Goal: Task Accomplishment & Management: Use online tool/utility

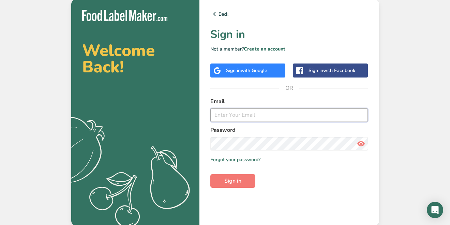
click at [231, 117] on input "email" at bounding box center [289, 115] width 158 height 14
type input "[EMAIL_ADDRESS][DOMAIN_NAME]"
click at [235, 178] on span "Sign in" at bounding box center [232, 181] width 17 height 8
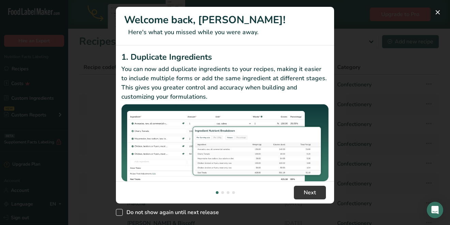
click at [116, 210] on span "New Features" at bounding box center [119, 212] width 7 height 7
click at [116, 210] on input "Do not show again until next release" at bounding box center [118, 212] width 4 height 4
checkbox input "true"
click at [307, 187] on button "Next" at bounding box center [310, 192] width 32 height 14
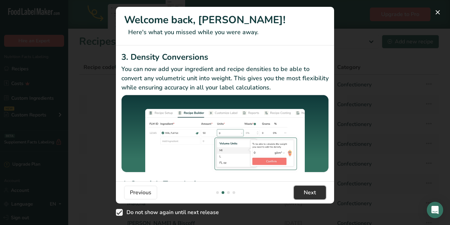
click at [307, 193] on span "Next" at bounding box center [310, 192] width 12 height 8
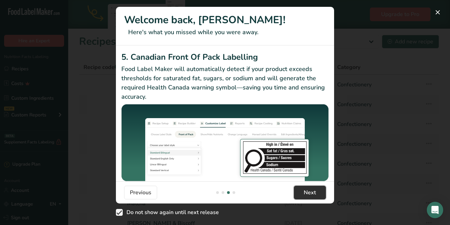
click at [307, 193] on span "Next" at bounding box center [310, 192] width 12 height 8
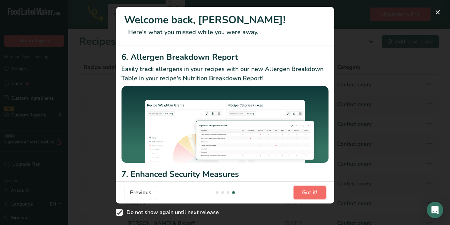
click at [305, 191] on span "Got it!" at bounding box center [309, 192] width 15 height 8
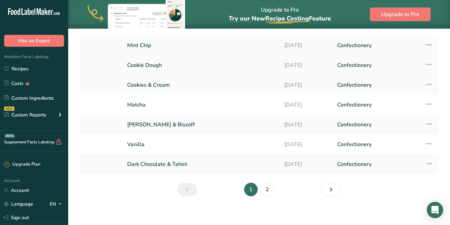
scroll to position [103, 0]
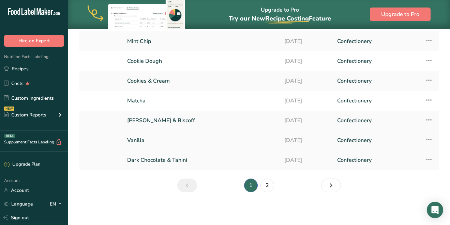
click at [430, 140] on icon at bounding box center [429, 139] width 8 height 12
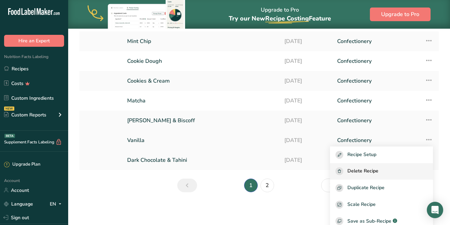
scroll to position [16, 0]
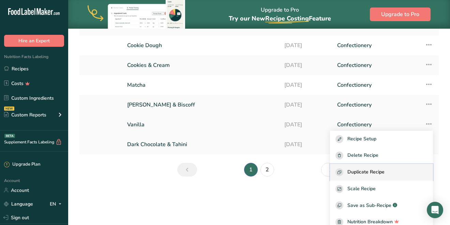
click at [385, 173] on span "Duplicate Recipe" at bounding box center [365, 172] width 37 height 8
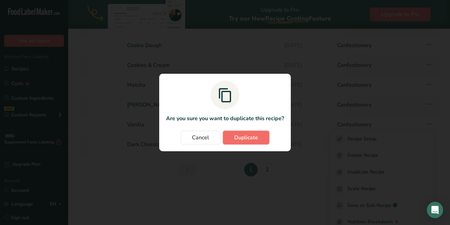
click at [241, 138] on span "Duplicate" at bounding box center [246, 137] width 24 height 8
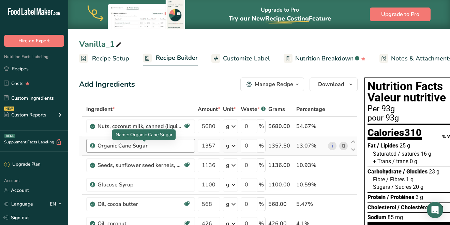
click at [153, 146] on div "Organic Cane Sugar" at bounding box center [140, 146] width 85 height 8
click at [146, 147] on div "Organic Cane Sugar" at bounding box center [140, 146] width 85 height 8
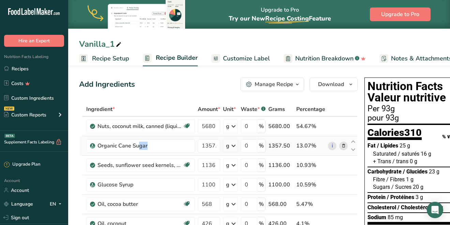
click at [344, 146] on icon at bounding box center [343, 145] width 5 height 7
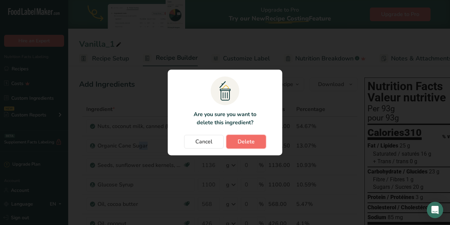
click at [250, 139] on span "Delete" at bounding box center [246, 141] width 17 height 8
type input "1136"
type input "1100"
type input "568"
type input "426"
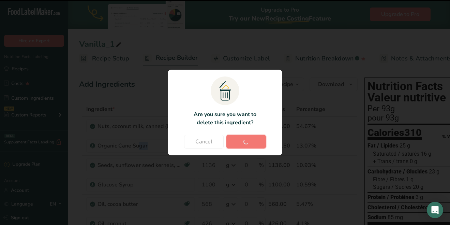
type input "21"
type input "30"
type input "71"
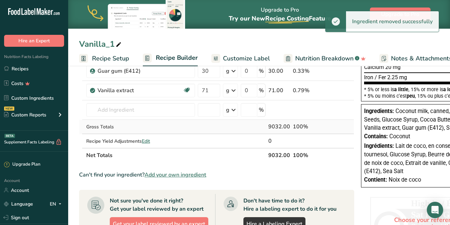
scroll to position [170, 0]
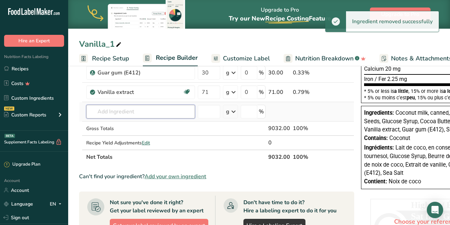
click at [143, 113] on input "text" at bounding box center [140, 112] width 109 height 14
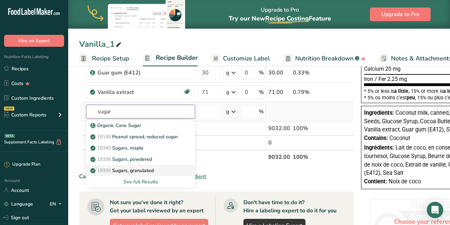
type input "sugar"
click at [146, 169] on p "19335 [GEOGRAPHIC_DATA], granulated" at bounding box center [123, 170] width 62 height 7
type input "Sugars, granulated"
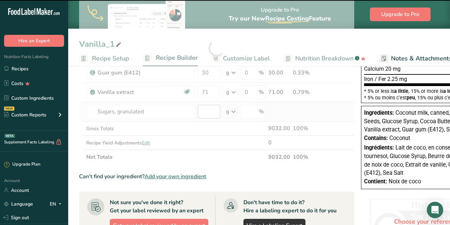
type input "0"
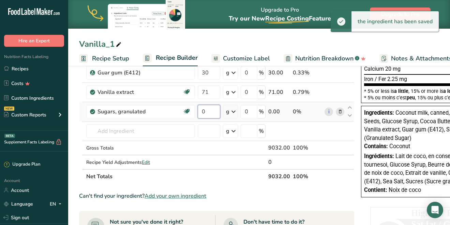
click at [206, 113] on input "0" at bounding box center [209, 112] width 23 height 14
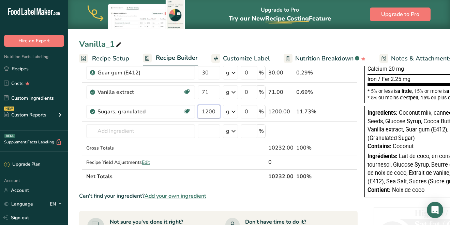
type input "1200"
click at [74, 127] on section "Add Ingredients Manage Recipe Delete Recipe Duplicate Recipe Scale Recipe Save …" at bounding box center [259, 159] width 382 height 531
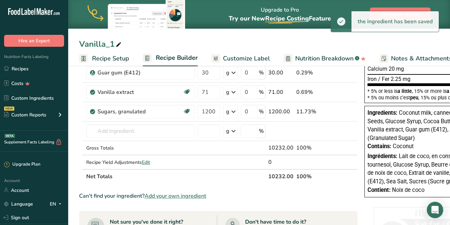
click at [122, 43] on span at bounding box center [119, 45] width 8 height 8
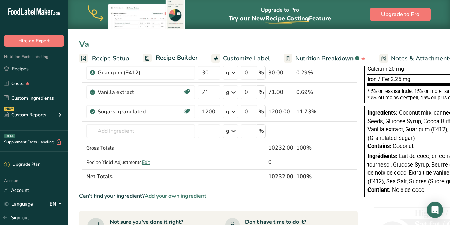
type input "V"
type input "Peach Almond Crisp"
click at [138, 145] on div "Gross Totals" at bounding box center [140, 147] width 109 height 7
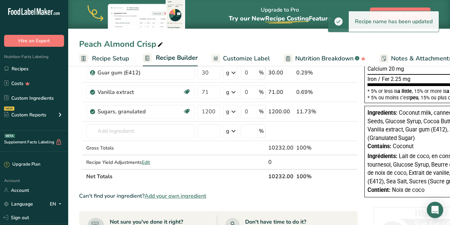
click at [107, 56] on span "Recipe Setup" at bounding box center [110, 58] width 37 height 9
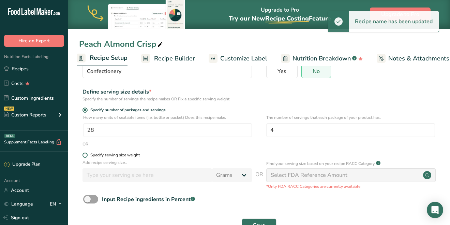
scroll to position [63, 0]
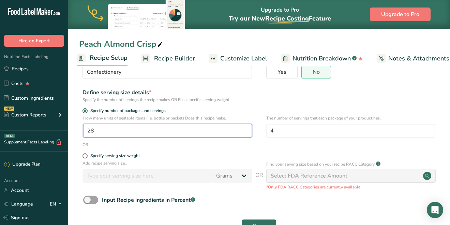
click at [126, 129] on input "28" at bounding box center [167, 131] width 169 height 14
type input "1"
type input "34"
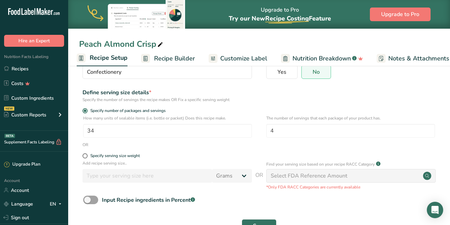
click at [238, 100] on div "Specify the number of servings the recipe makes OR Fix a specific serving weight" at bounding box center [167, 99] width 169 height 6
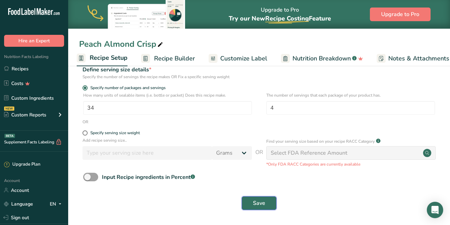
click at [266, 205] on button "Save" at bounding box center [259, 203] width 35 height 14
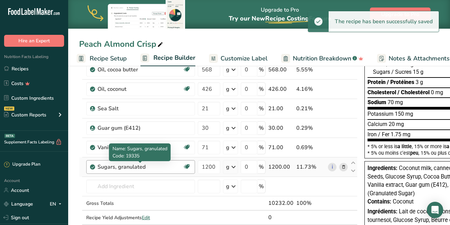
scroll to position [121, 0]
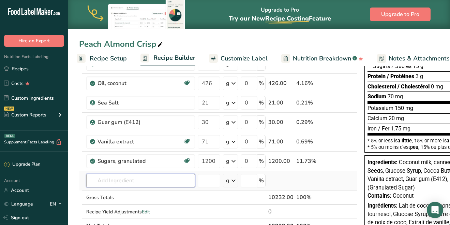
click at [127, 183] on input "text" at bounding box center [140, 181] width 109 height 14
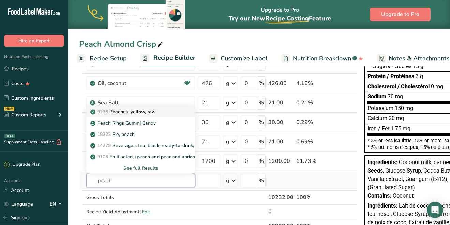
type input "peach"
click at [149, 111] on p "9236 Peaches, yellow, raw" at bounding box center [124, 111] width 64 height 7
type input "Peaches, yellow, raw"
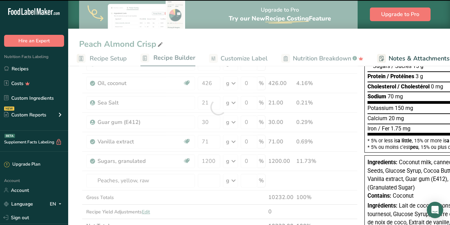
type input "0"
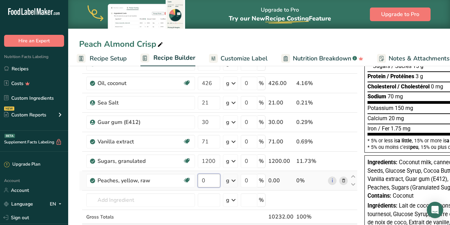
click at [214, 178] on input "0" at bounding box center [209, 181] width 23 height 14
type input "1846"
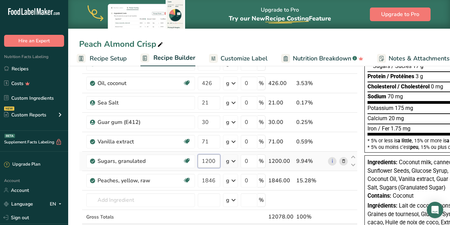
click at [216, 161] on div "Ingredient * Amount * Unit * Waste * .a-a{fill:#347362;}.b-a{fill:#fff;} Grams …" at bounding box center [218, 116] width 279 height 271
type input "1523"
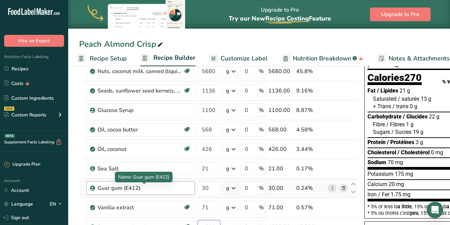
scroll to position [55, 0]
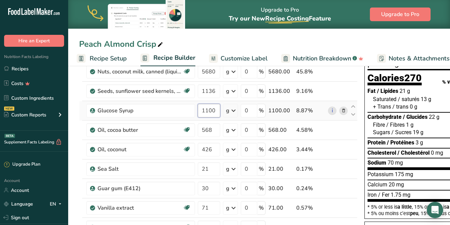
click at [215, 111] on div "Ingredient * Amount * Unit * Waste * .a-a{fill:#347362;}.b-a{fill:#fff;} Grams …" at bounding box center [218, 182] width 279 height 271
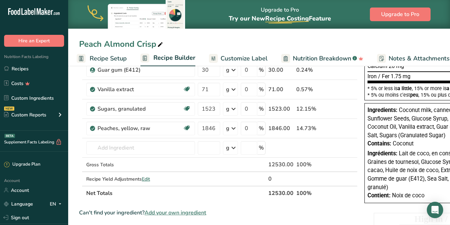
scroll to position [169, 0]
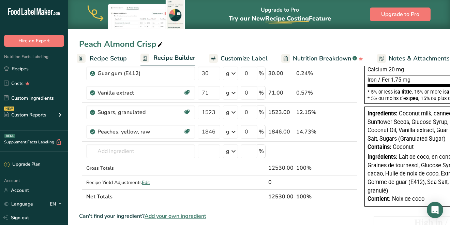
type input "1229"
click at [126, 153] on div "Ingredient * Amount * Unit * Waste * .a-a{fill:#347362;}.b-a{fill:#fff;} Grams …" at bounding box center [218, 67] width 279 height 271
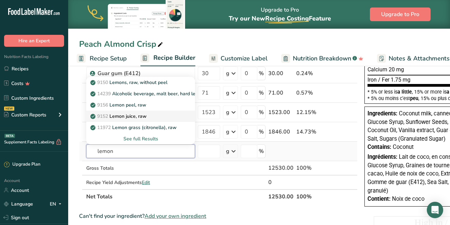
type input "lemon"
click at [128, 115] on p "9152 Lemon juice, raw" at bounding box center [119, 116] width 55 height 7
type input "Lemon juice, raw"
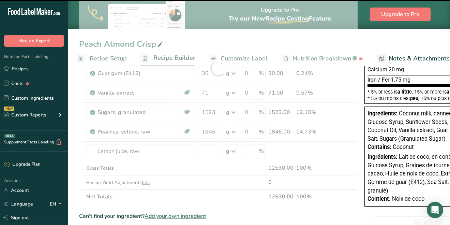
type input "0"
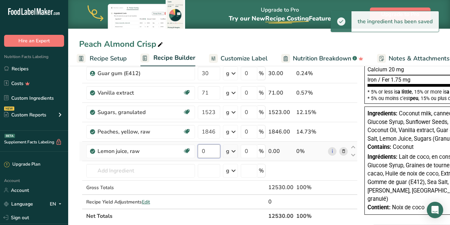
click at [207, 151] on input "0" at bounding box center [209, 151] width 23 height 14
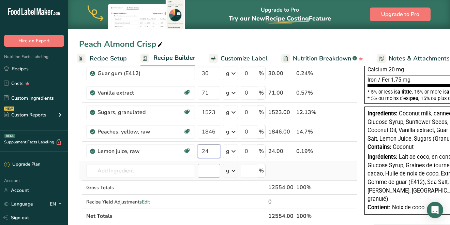
type input "24"
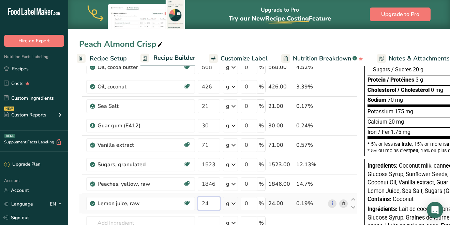
scroll to position [110, 0]
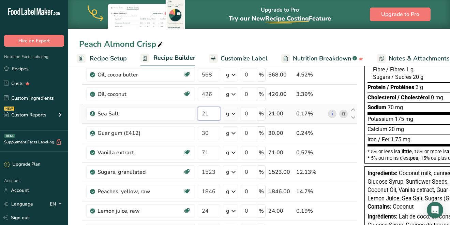
click at [211, 115] on div "Ingredient * Amount * Unit * Waste * .a-a{fill:#347362;}.b-a{fill:#fff;} Grams …" at bounding box center [218, 137] width 279 height 291
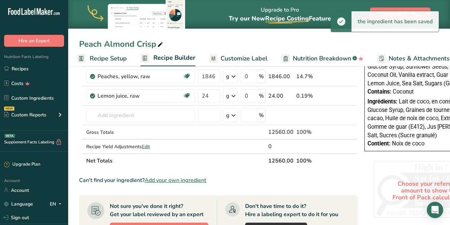
scroll to position [229, 0]
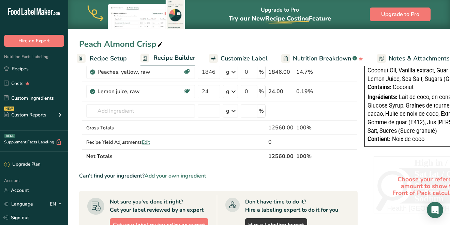
type input "27"
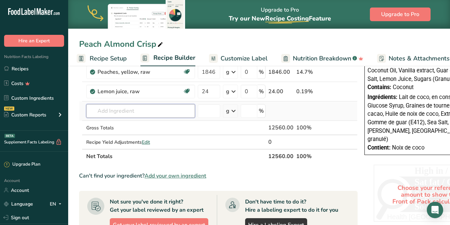
click at [134, 109] on div "Ingredient * Amount * Unit * Waste * .a-a{fill:#347362;}.b-a{fill:#fff;} Grams …" at bounding box center [218, 18] width 279 height 291
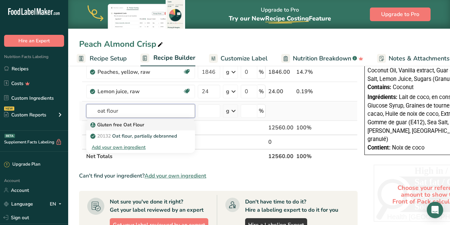
type input "oat flour"
click at [131, 124] on p "Gluten free Oat Flour" at bounding box center [118, 124] width 53 height 7
type input "Gluten free Oat Flour"
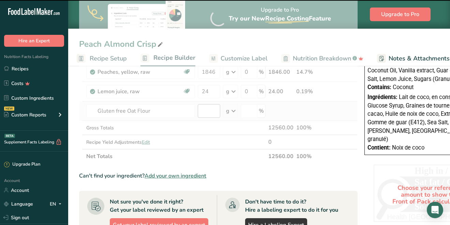
type input "0"
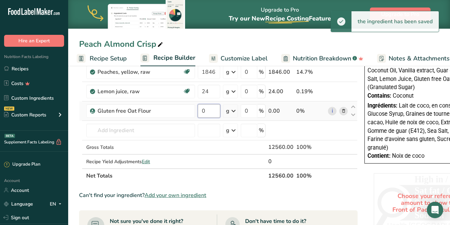
click at [206, 112] on input "0" at bounding box center [209, 111] width 23 height 14
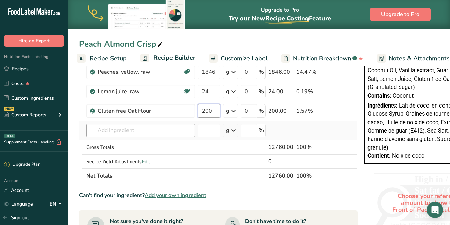
type input "200"
click at [147, 130] on div "Ingredient * Amount * Unit * Waste * .a-a{fill:#347362;}.b-a{fill:#fff;} Grams …" at bounding box center [218, 28] width 279 height 310
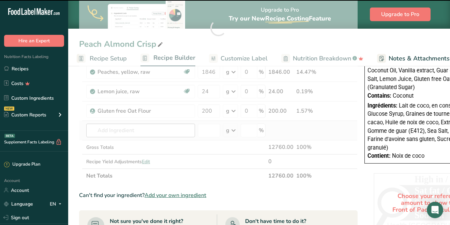
click at [147, 130] on div at bounding box center [218, 28] width 279 height 310
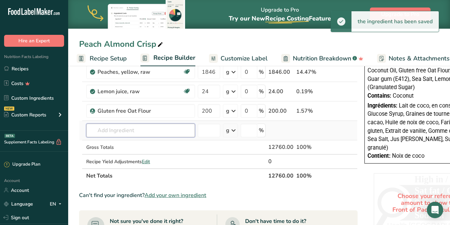
click at [147, 130] on input "text" at bounding box center [140, 130] width 109 height 14
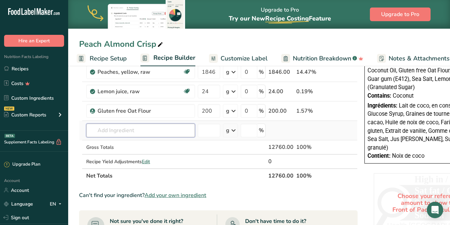
type input "c"
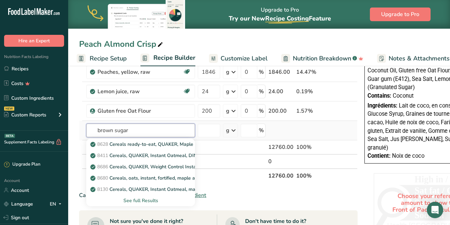
type input "brown sugar"
click at [140, 198] on div "See full Results" at bounding box center [141, 200] width 98 height 7
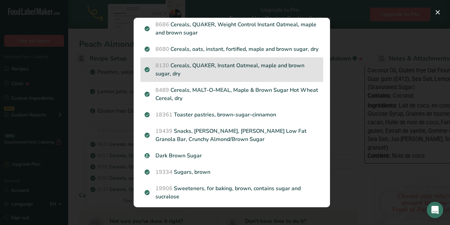
scroll to position [72, 0]
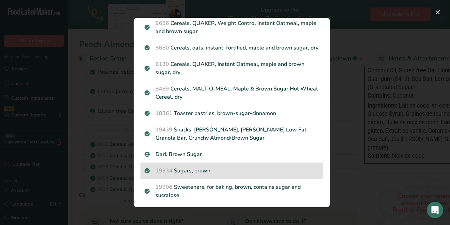
click at [196, 176] on div "19334 Sugars, brown" at bounding box center [231, 170] width 183 height 16
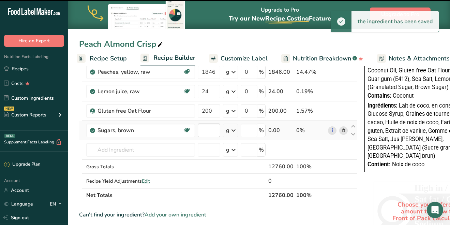
type input "0"
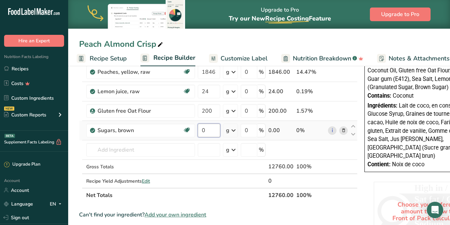
click at [207, 126] on input "0" at bounding box center [209, 130] width 23 height 14
type input "480"
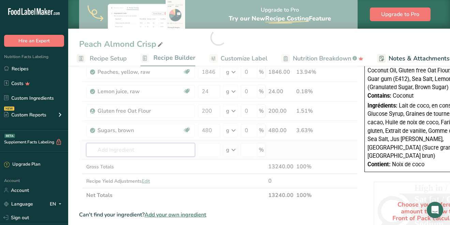
click at [148, 147] on div "Ingredient * Amount * Unit * Waste * .a-a{fill:#347362;}.b-a{fill:#fff;} Grams …" at bounding box center [218, 37] width 279 height 329
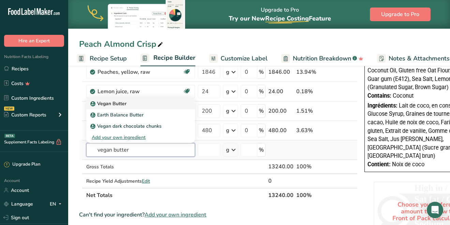
type input "vegan butter"
click at [127, 105] on div "Vegan Butter" at bounding box center [135, 103] width 87 height 7
type input "Vegan Butter"
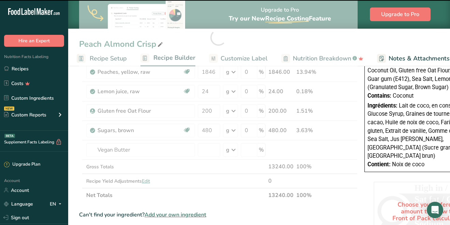
type input "0"
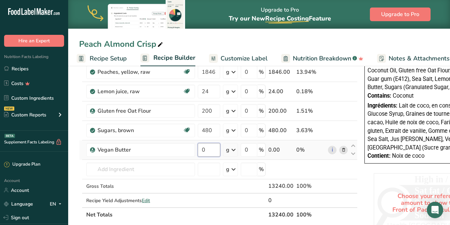
click at [212, 147] on input "0" at bounding box center [209, 150] width 23 height 14
type input "454"
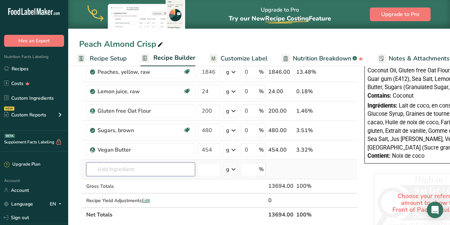
click at [152, 171] on div "Ingredient * Amount * Unit * Waste * .a-a{fill:#347362;}.b-a{fill:#fff;} Grams …" at bounding box center [218, 47] width 279 height 349
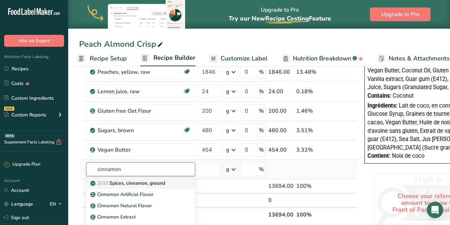
type input "cinnamon"
click at [137, 181] on p "2010 Spices, cinnamon, ground" at bounding box center [128, 182] width 73 height 7
type input "Spices, cinnamon, ground"
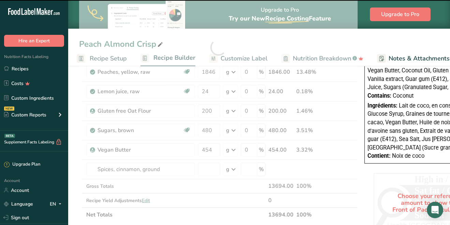
type input "0"
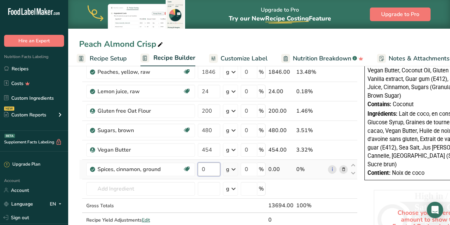
click at [206, 169] on input "0" at bounding box center [209, 169] width 23 height 14
type input "12"
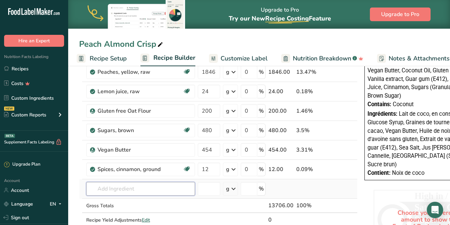
click at [139, 190] on div "Ingredient * Amount * Unit * Waste * .a-a{fill:#347362;}.b-a{fill:#fff;} Grams …" at bounding box center [218, 57] width 279 height 368
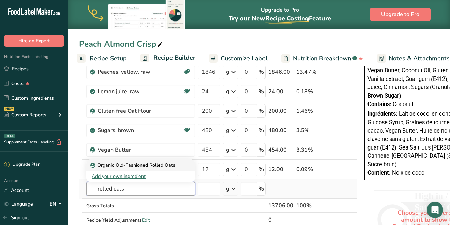
type input "rolled oats"
click at [134, 165] on p "Organic Old-Fashioned Rolled Oats" at bounding box center [134, 164] width 84 height 7
type input "Organic Old-Fashioned Rolled Oats"
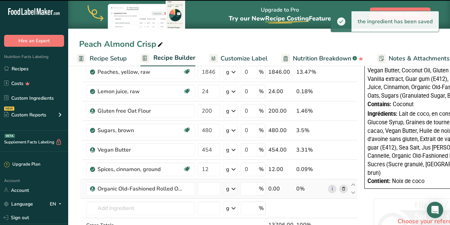
type input "0"
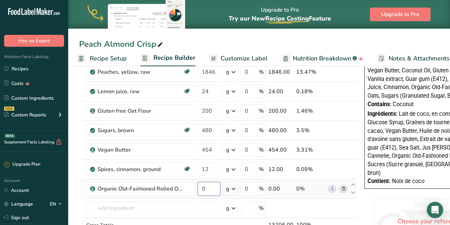
click at [209, 190] on input "0" at bounding box center [209, 189] width 23 height 14
type input "320"
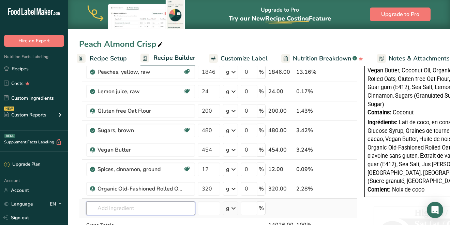
click at [139, 212] on div "Ingredient * Amount * Unit * Waste * .a-a{fill:#347362;}.b-a{fill:#fff;} Grams …" at bounding box center [218, 67] width 279 height 388
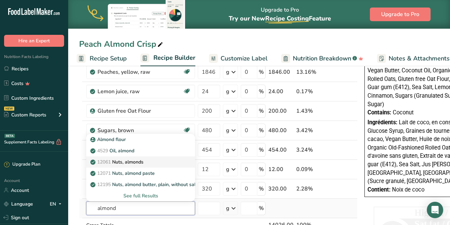
type input "almond"
click at [147, 162] on div "12061 Nuts, almonds" at bounding box center [135, 161] width 87 height 7
type input "Nuts, almonds"
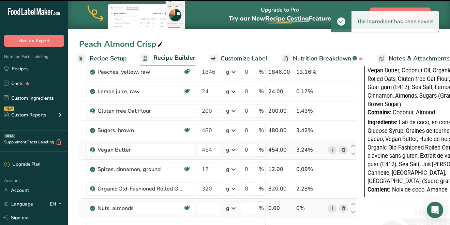
type input "0"
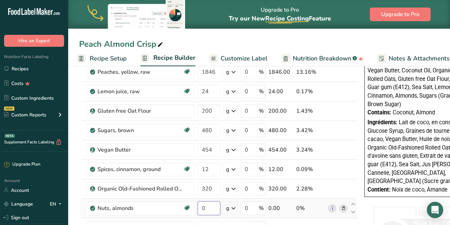
click at [205, 208] on input "0" at bounding box center [209, 208] width 23 height 14
type input "300"
click at [362, 191] on div "Nutrition Facts Valeur nutritive Per 103g pour 103g Calories 320 % Daily Value …" at bounding box center [430, 57] width 136 height 423
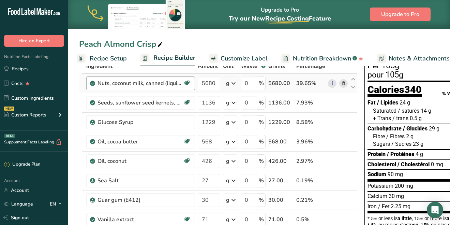
scroll to position [0, 0]
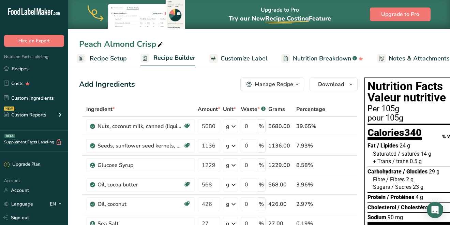
click at [251, 60] on span "Customize Label" at bounding box center [244, 58] width 47 height 9
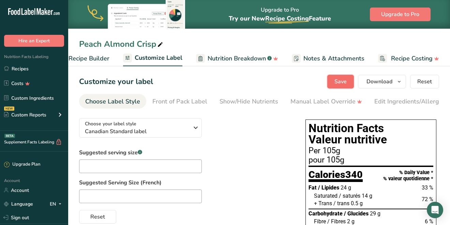
click at [349, 82] on button "Save" at bounding box center [340, 82] width 27 height 14
click at [398, 79] on icon "button" at bounding box center [399, 81] width 5 height 9
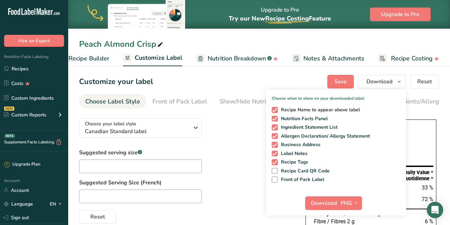
click at [273, 109] on span at bounding box center [275, 110] width 6 height 6
click at [273, 109] on input "Recipe Name to appear above label" at bounding box center [274, 109] width 4 height 4
checkbox input "false"
click at [272, 127] on div "Recipe Name to appear above label Nutrition Facts Panel Ingredient Statement Li…" at bounding box center [336, 143] width 140 height 78
click at [272, 137] on span at bounding box center [275, 136] width 6 height 6
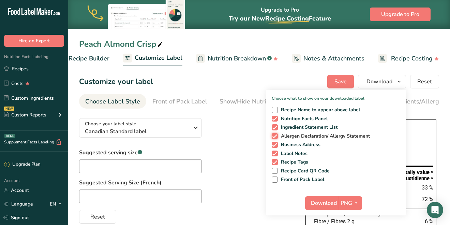
click at [272, 137] on input "Allergen Declaration/ Allergy Statement" at bounding box center [274, 136] width 4 height 4
checkbox input "false"
click at [274, 146] on span at bounding box center [275, 145] width 6 height 6
click at [274, 146] on input "Business Address" at bounding box center [274, 144] width 4 height 4
checkbox input "false"
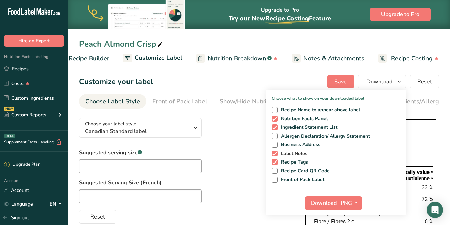
click at [274, 152] on span at bounding box center [275, 153] width 6 height 6
click at [274, 152] on input "Label Notes" at bounding box center [274, 153] width 4 height 4
checkbox input "false"
click at [274, 160] on span at bounding box center [275, 162] width 6 height 6
click at [274, 160] on input "Recipe Tags" at bounding box center [274, 162] width 4 height 4
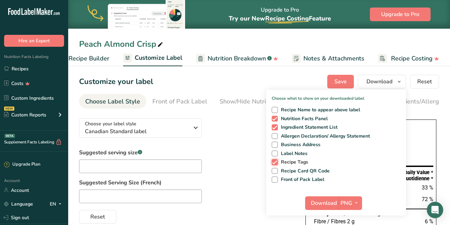
checkbox input "false"
click at [274, 127] on span at bounding box center [275, 127] width 6 height 6
click at [274, 127] on input "Ingredient Statement List" at bounding box center [274, 127] width 4 height 4
checkbox input "false"
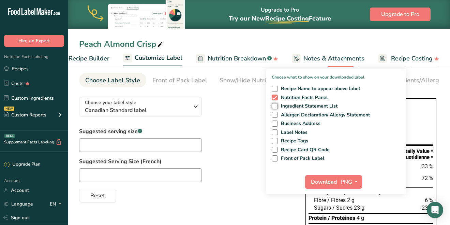
scroll to position [22, 0]
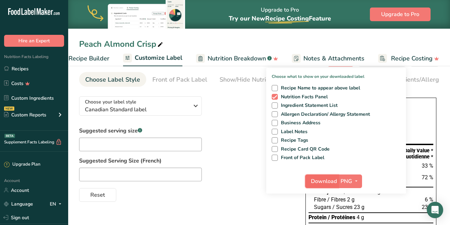
click at [325, 182] on span "Download" at bounding box center [324, 181] width 26 height 8
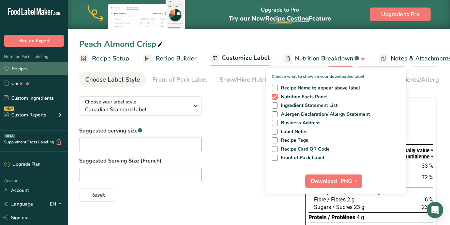
click at [24, 70] on link "Recipes" at bounding box center [34, 68] width 68 height 13
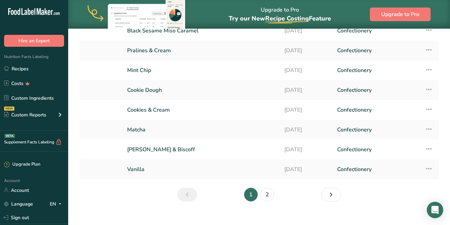
scroll to position [96, 0]
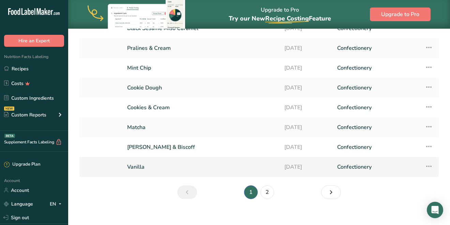
click at [430, 166] on icon at bounding box center [429, 166] width 8 height 12
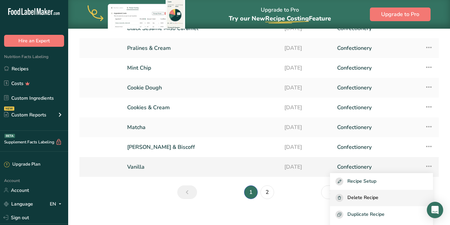
scroll to position [20, 0]
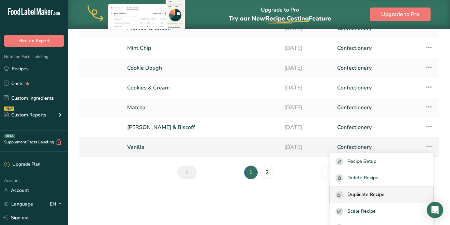
click at [385, 195] on span "Duplicate Recipe" at bounding box center [365, 195] width 37 height 8
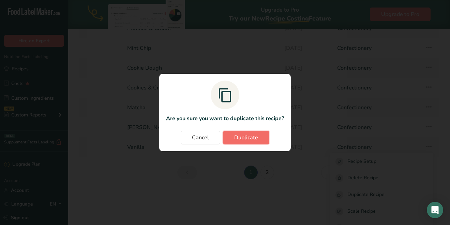
click at [244, 137] on span "Duplicate" at bounding box center [246, 137] width 24 height 8
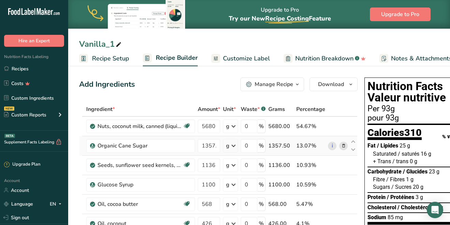
click at [343, 145] on icon at bounding box center [343, 145] width 5 height 7
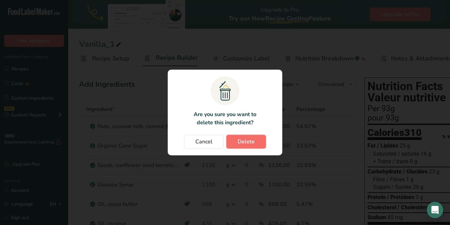
click at [253, 138] on span "Delete" at bounding box center [246, 141] width 17 height 8
type input "1136"
type input "1100"
type input "568"
type input "426"
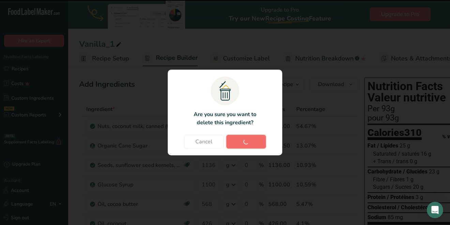
type input "21"
type input "30"
type input "71"
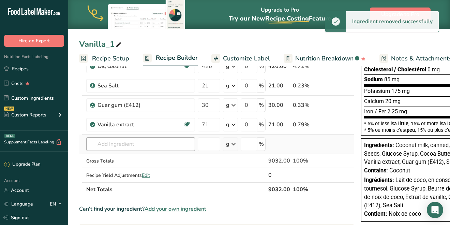
scroll to position [139, 0]
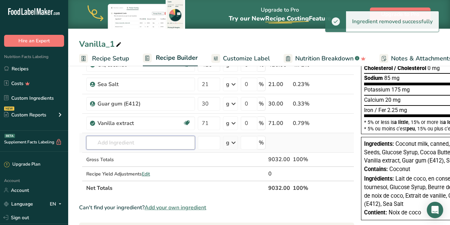
click at [139, 145] on input "text" at bounding box center [140, 143] width 109 height 14
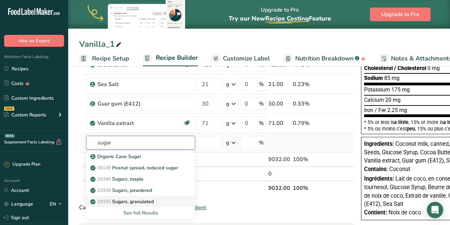
type input "sugar"
click at [137, 198] on p "19335 [GEOGRAPHIC_DATA], granulated" at bounding box center [123, 201] width 62 height 7
type input "Sugars, granulated"
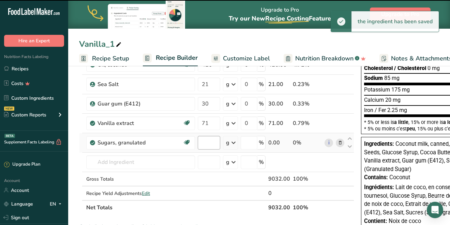
type input "0"
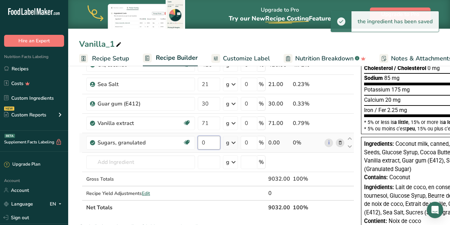
click at [207, 144] on input "0" at bounding box center [209, 143] width 23 height 14
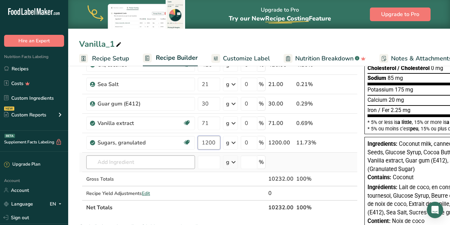
type input "1200"
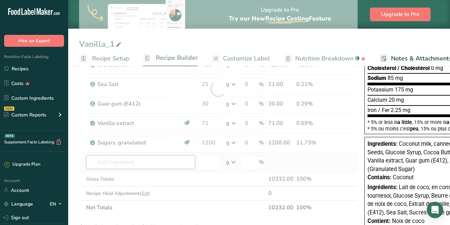
click at [157, 164] on div "Ingredient * Amount * Unit * Waste * .a-a{fill:#347362;}.b-a{fill:#fff;} Grams …" at bounding box center [218, 89] width 279 height 252
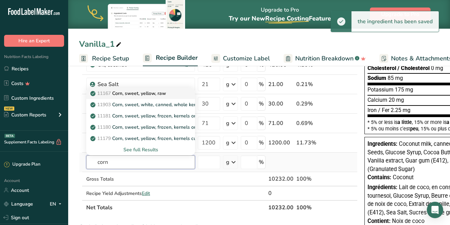
type input "corn"
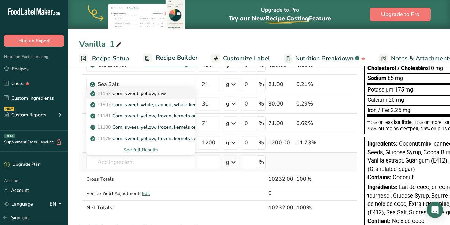
click at [158, 93] on p "11167 Corn, sweet, yellow, raw" at bounding box center [129, 93] width 74 height 7
type input "Corn, sweet, yellow, raw"
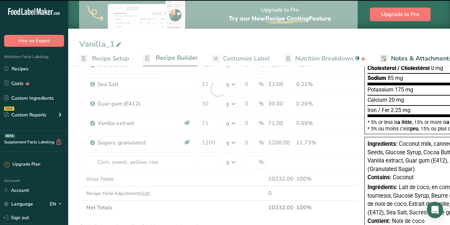
type input "0"
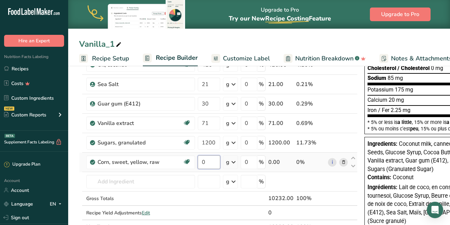
click at [207, 162] on input "0" at bounding box center [209, 162] width 23 height 14
type input "2700"
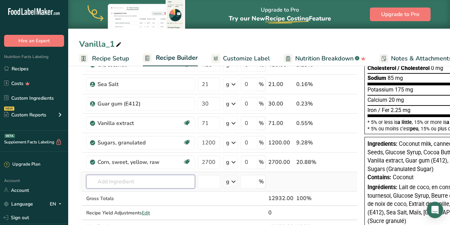
click at [162, 180] on div "Ingredient * Amount * Unit * Waste * .a-a{fill:#347362;}.b-a{fill:#fff;} Grams …" at bounding box center [218, 98] width 279 height 271
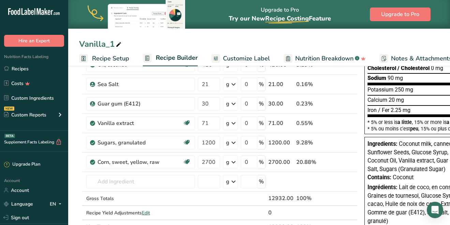
click at [119, 48] on icon at bounding box center [119, 45] width 6 height 10
type input "V"
type input "Cornbread"
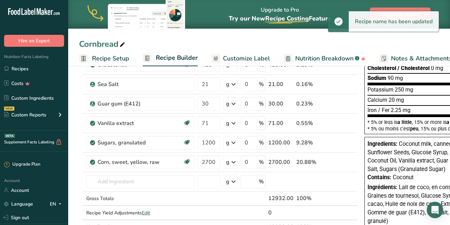
click at [112, 61] on span "Recipe Setup" at bounding box center [110, 58] width 37 height 9
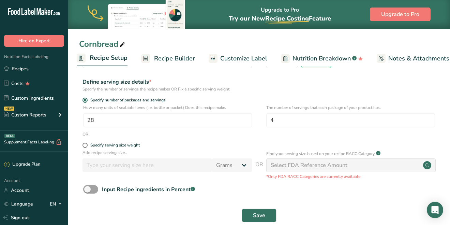
scroll to position [73, 0]
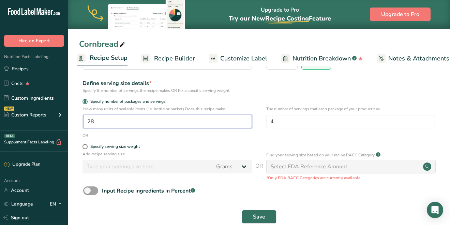
click at [102, 122] on input "28" at bounding box center [167, 122] width 169 height 14
type input "1"
type input "30"
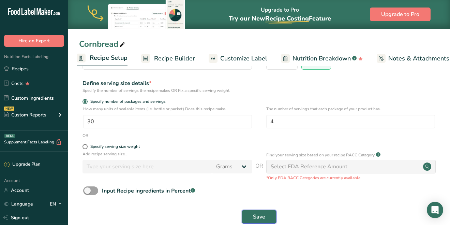
click at [255, 213] on span "Save" at bounding box center [259, 216] width 12 height 8
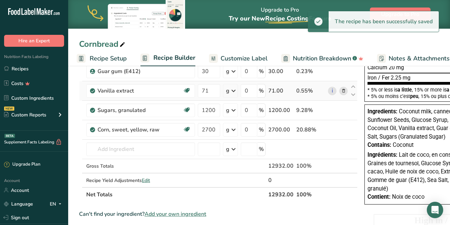
scroll to position [176, 0]
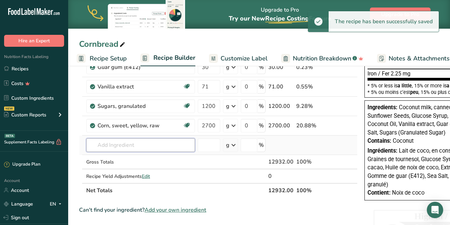
click at [132, 146] on input "text" at bounding box center [140, 145] width 109 height 14
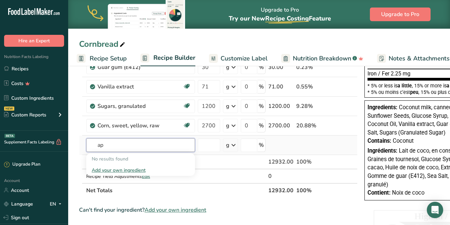
type input "a"
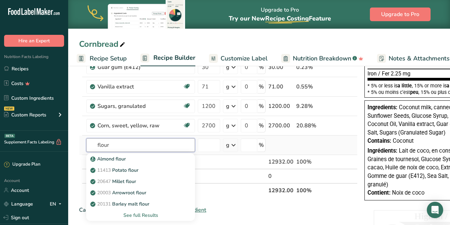
type input "flour"
click at [137, 215] on div "See full Results" at bounding box center [141, 214] width 98 height 7
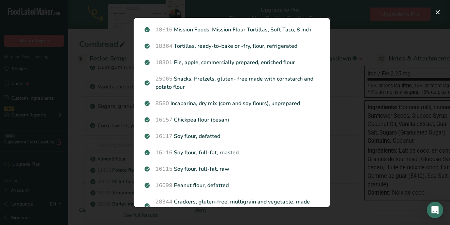
scroll to position [234, 0]
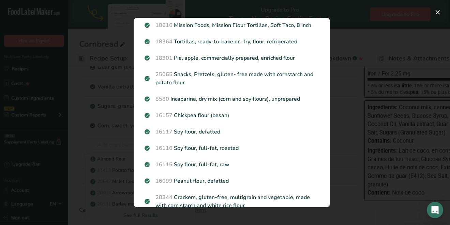
click at [101, 143] on div "Search results modal" at bounding box center [225, 112] width 450 height 225
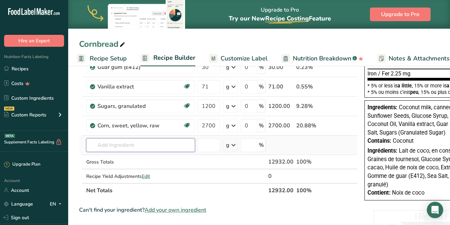
click at [107, 146] on input "text" at bounding box center [140, 145] width 109 height 14
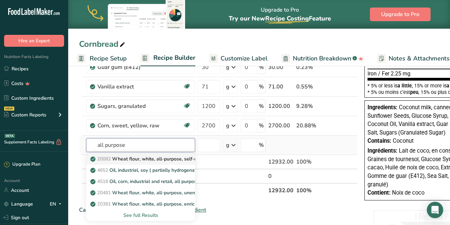
type input "all purpose"
click at [126, 157] on p "20082 Wheat flour, white, all-purpose, self-rising, enriched" at bounding box center [159, 158] width 135 height 7
type input "Wheat flour, white, all-purpose, self-rising, enriched"
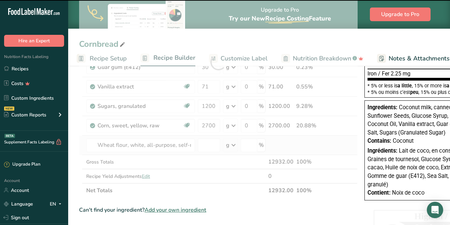
type input "0"
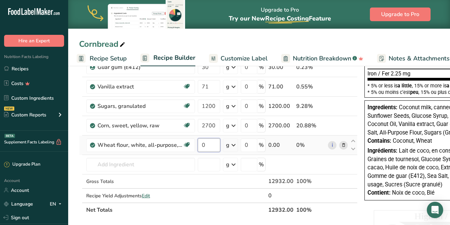
click at [212, 146] on input "0" at bounding box center [209, 145] width 23 height 14
type input "156"
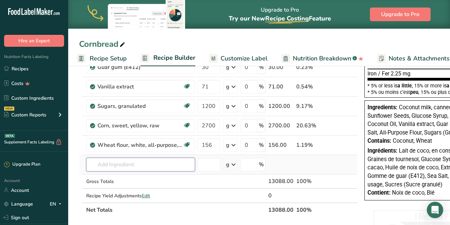
click at [162, 166] on div "Ingredient * Amount * Unit * Waste * .a-a{fill:#347362;}.b-a{fill:#fff;} Grams …" at bounding box center [218, 71] width 279 height 291
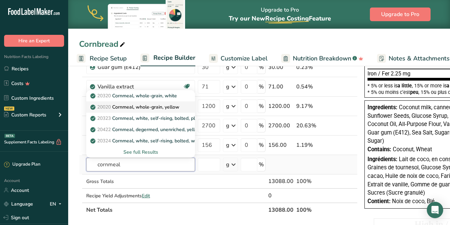
type input "cornmeal"
click at [176, 107] on p "20020 Cornmeal, whole-grain, yellow" at bounding box center [136, 106] width 88 height 7
type input "Cornmeal, whole-grain, yellow"
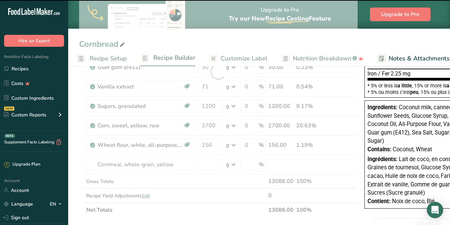
type input "0"
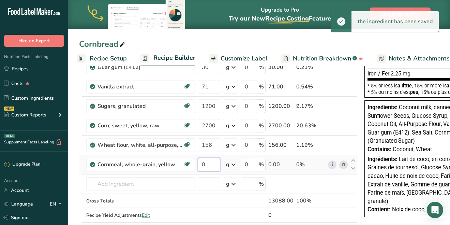
click at [206, 166] on input "0" at bounding box center [209, 165] width 23 height 14
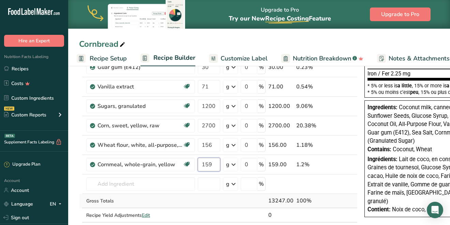
type input "159"
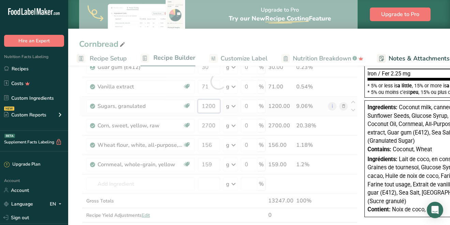
click at [214, 107] on div "Ingredient * Amount * Unit * Waste * .a-a{fill:#347362;}.b-a{fill:#fff;} Grams …" at bounding box center [218, 81] width 279 height 310
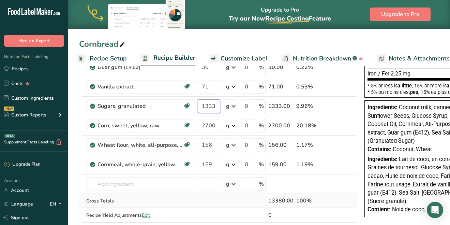
type input "1333"
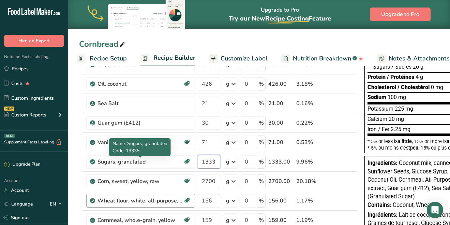
scroll to position [119, 0]
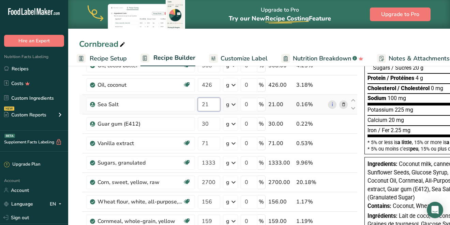
click at [208, 105] on div "Ingredient * Amount * Unit * Waste * .a-a{fill:#347362;}.b-a{fill:#fff;} Grams …" at bounding box center [218, 138] width 279 height 310
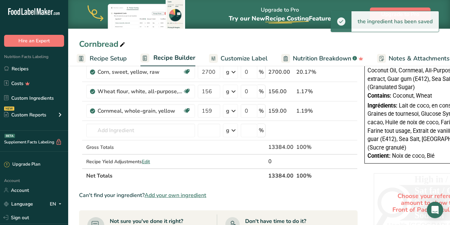
scroll to position [231, 0]
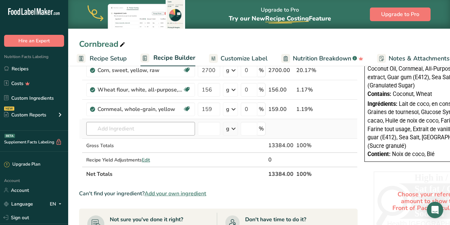
type input "25"
click at [170, 132] on div "Ingredient * Amount * Unit * Waste * .a-a{fill:#347362;}.b-a{fill:#fff;} Grams …" at bounding box center [218, 26] width 279 height 310
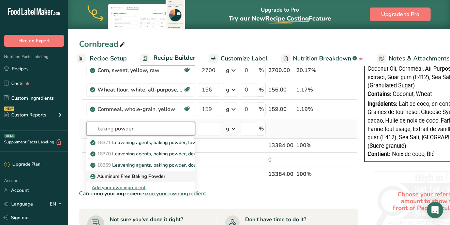
type input "baking powder"
click at [133, 174] on p "Aluminum Free Baking Powder" at bounding box center [129, 176] width 74 height 7
type input "Aluminum Free Baking Powder"
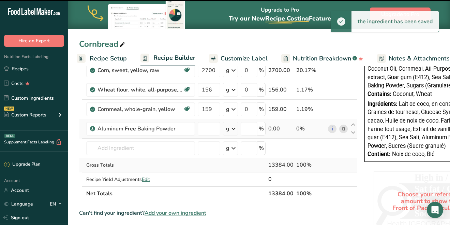
type input "0"
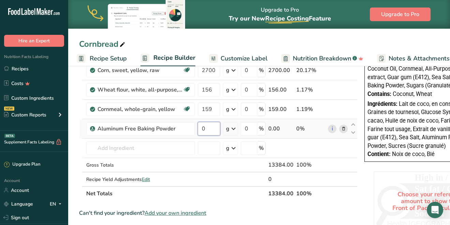
click at [212, 127] on input "0" at bounding box center [209, 129] width 23 height 14
type input "14"
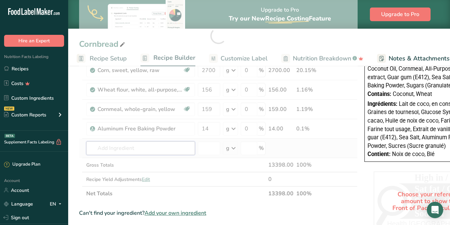
click at [126, 148] on div "Ingredient * Amount * Unit * Waste * .a-a{fill:#347362;}.b-a{fill:#fff;} Grams …" at bounding box center [218, 35] width 279 height 329
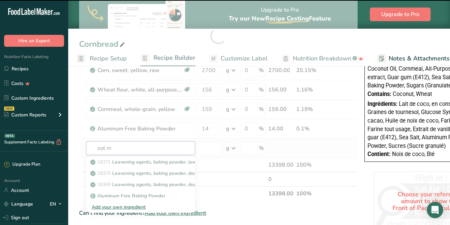
type input "oat mi"
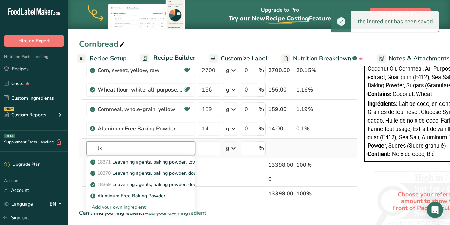
type input "l"
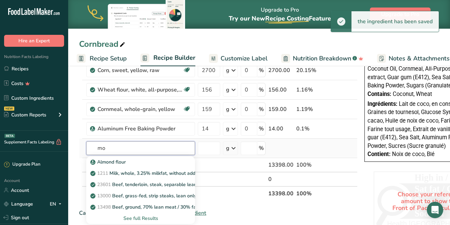
type input "m"
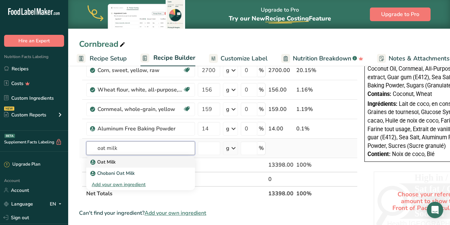
type input "oat milk"
click at [118, 160] on div "Oat Milk" at bounding box center [135, 161] width 87 height 7
type input "Oat Milk"
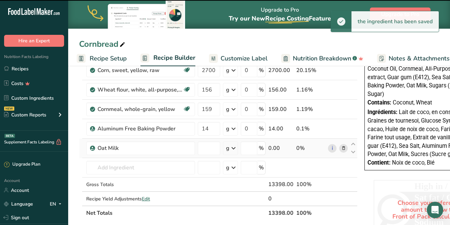
type input "0"
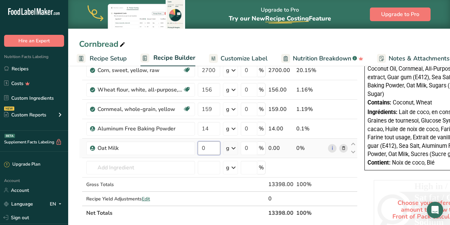
click at [211, 147] on input "0" at bounding box center [209, 148] width 23 height 14
type input "312"
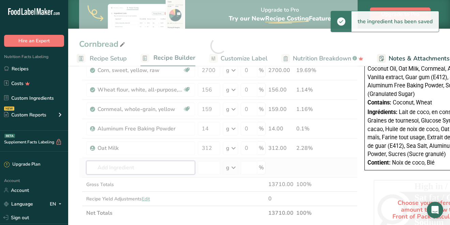
click at [143, 166] on div "Ingredient * Amount * Unit * Waste * .a-a{fill:#347362;}.b-a{fill:#fff;} Grams …" at bounding box center [218, 45] width 279 height 349
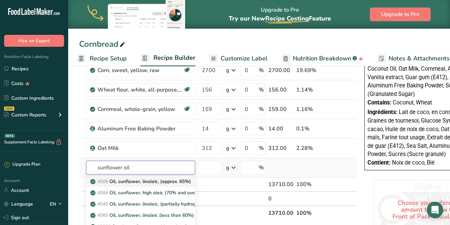
type input "sunflower oil"
click at [139, 179] on p "4506 Oil, sunflower, linoleic, (approx. 65%)" at bounding box center [141, 181] width 99 height 7
type input "Oil, sunflower, linoleic, (approx. 65%)"
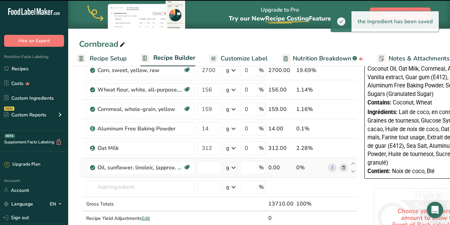
type input "0"
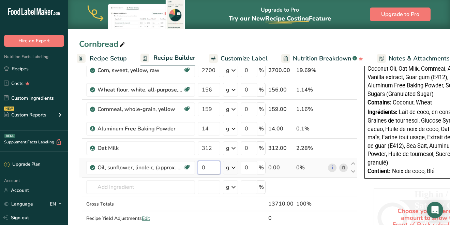
click at [214, 166] on input "0" at bounding box center [209, 168] width 23 height 14
type input "75"
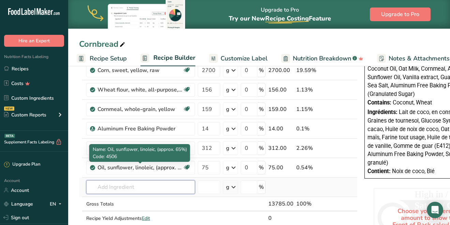
click at [131, 189] on div "Ingredient * Amount * Unit * Waste * .a-a{fill:#347362;}.b-a{fill:#fff;} Grams …" at bounding box center [218, 55] width 279 height 368
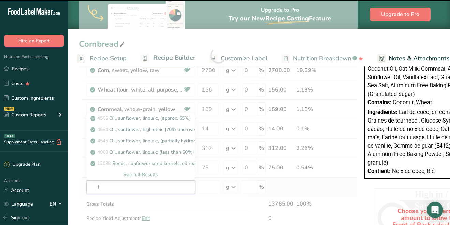
type input "fl"
type input "x"
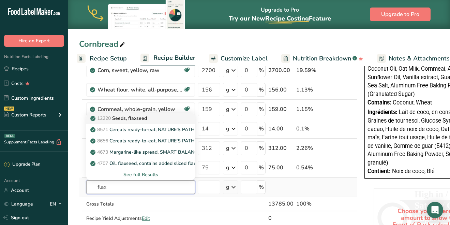
type input "flax"
click at [132, 118] on p "12220 Seeds, flaxseed" at bounding box center [119, 118] width 55 height 7
type input "Seeds, flaxseed"
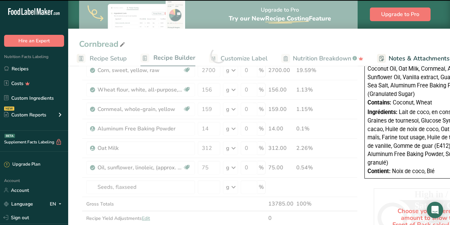
type input "0"
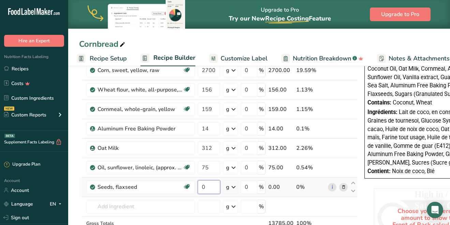
click at [209, 187] on input "0" at bounding box center [209, 187] width 23 height 14
type input "10"
click at [362, 193] on div "Choose your reference amount to show the Front of Pack calculations High in / É…" at bounding box center [430, 217] width 136 height 65
click at [234, 57] on span "Customize Label" at bounding box center [244, 58] width 47 height 9
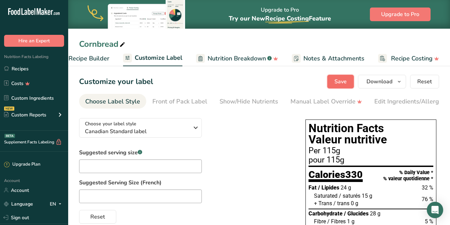
click at [334, 83] on button "Save" at bounding box center [340, 82] width 27 height 14
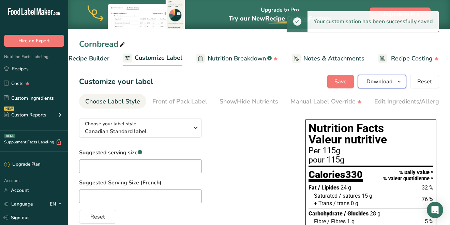
click at [387, 84] on span "Download" at bounding box center [380, 81] width 26 height 8
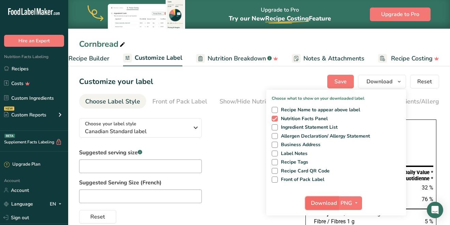
click at [323, 202] on span "Download" at bounding box center [324, 203] width 26 height 8
